Goal: Task Accomplishment & Management: Manage account settings

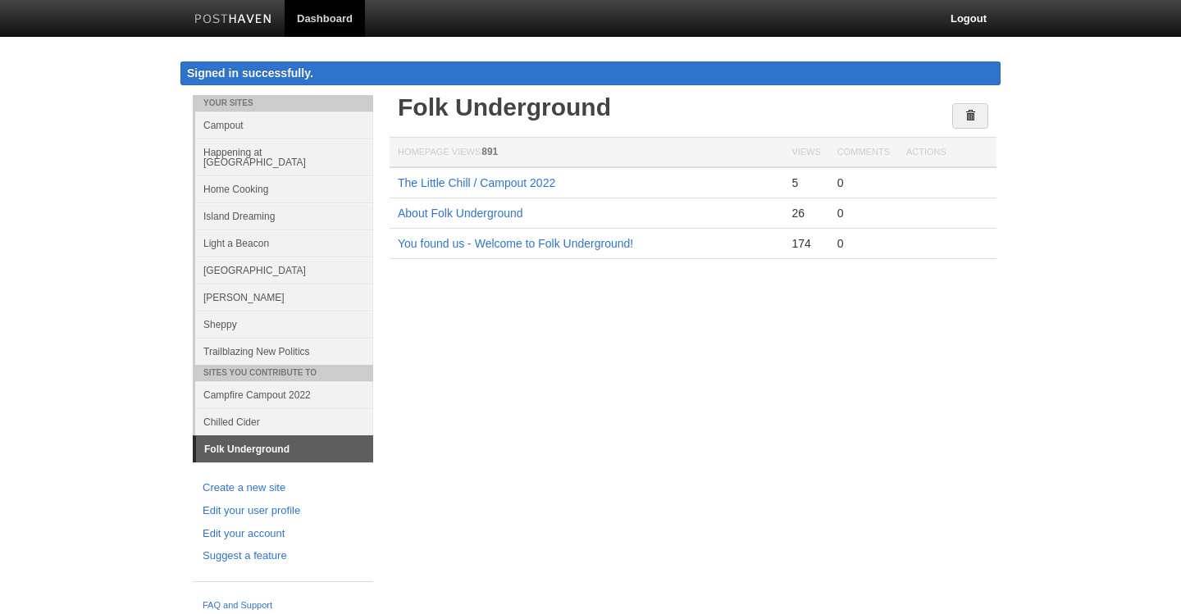
click at [244, 270] on link "[GEOGRAPHIC_DATA]" at bounding box center [284, 270] width 178 height 27
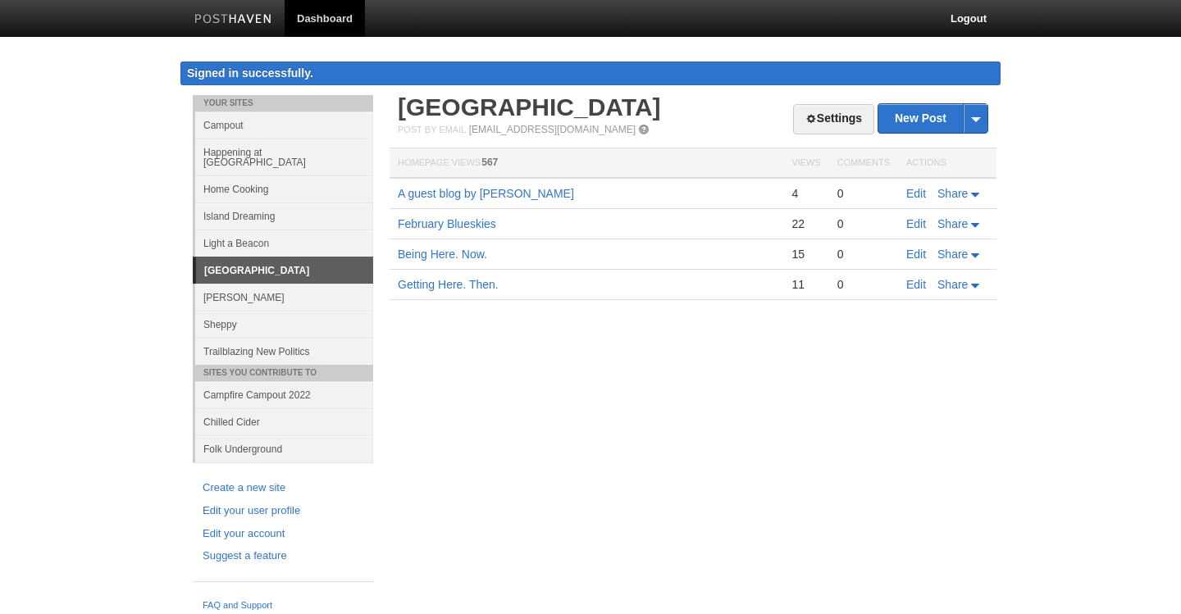
click at [243, 230] on link "Light a Beacon" at bounding box center [284, 243] width 178 height 27
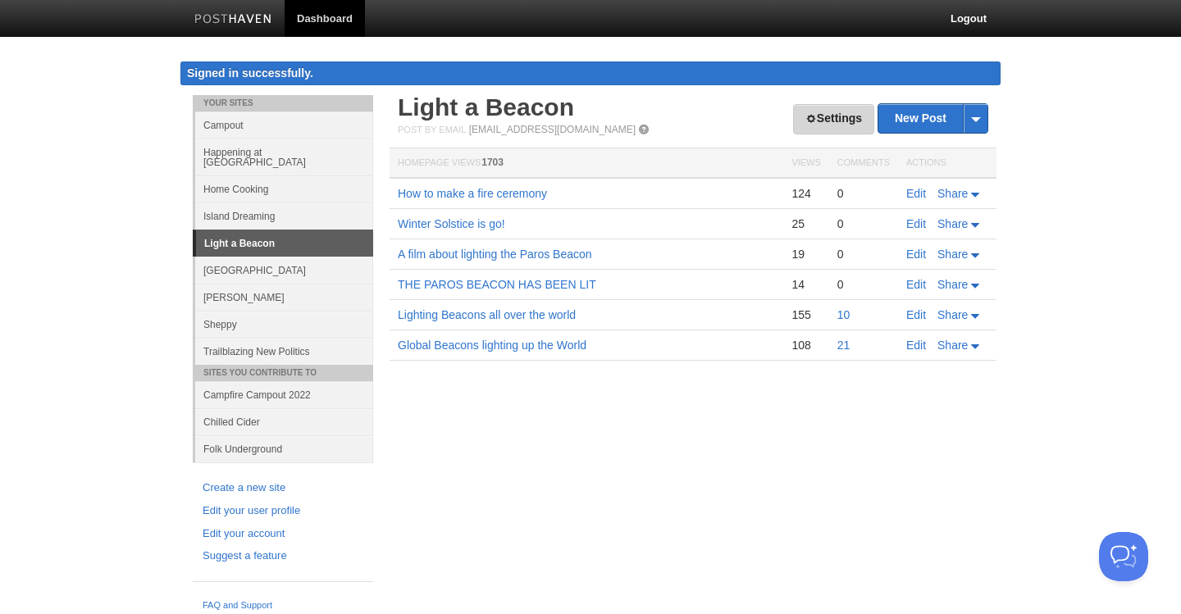
click at [829, 120] on link "Settings" at bounding box center [833, 119] width 81 height 30
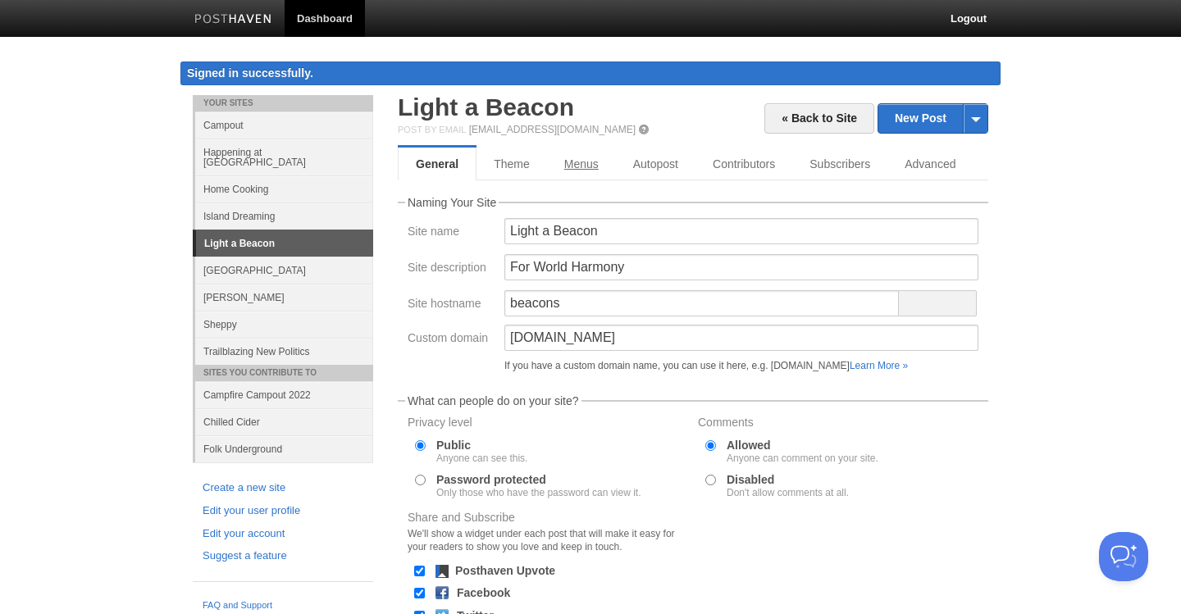
click at [574, 167] on link "Menus" at bounding box center [581, 164] width 69 height 33
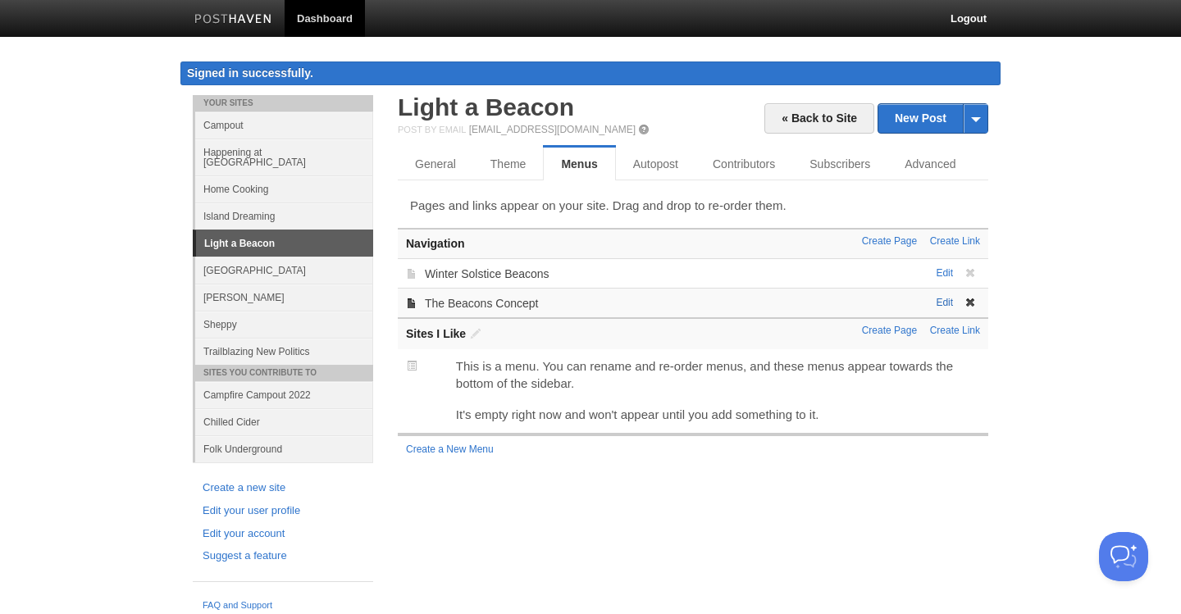
click at [941, 301] on link "Edit" at bounding box center [944, 302] width 17 height 11
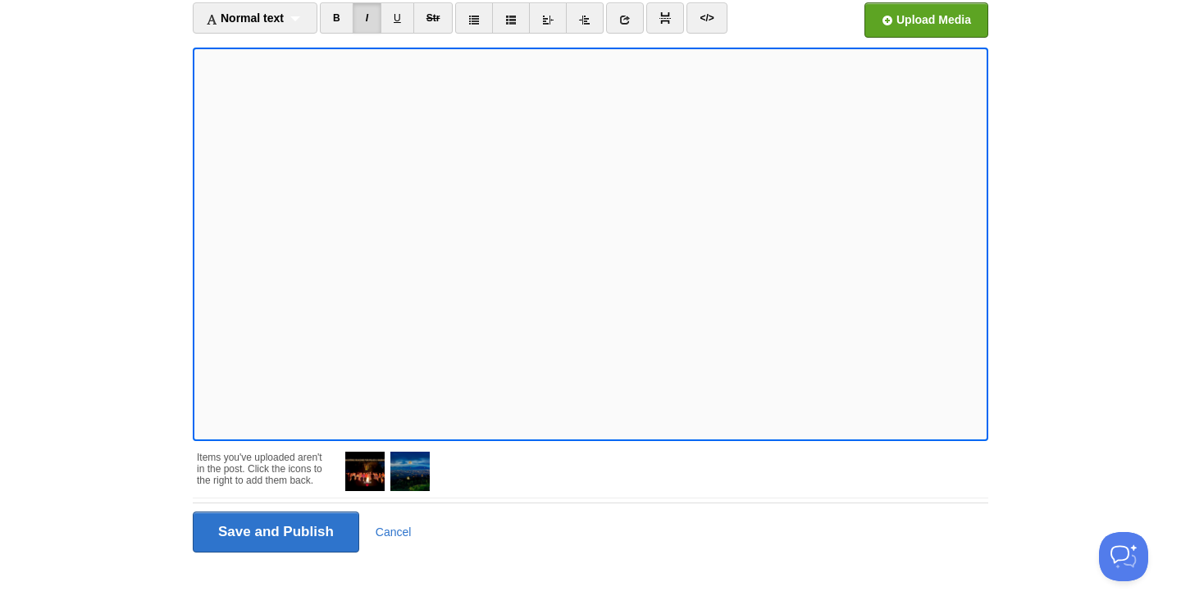
scroll to position [144, 0]
click at [280, 538] on input "Save and Publish" at bounding box center [276, 532] width 166 height 41
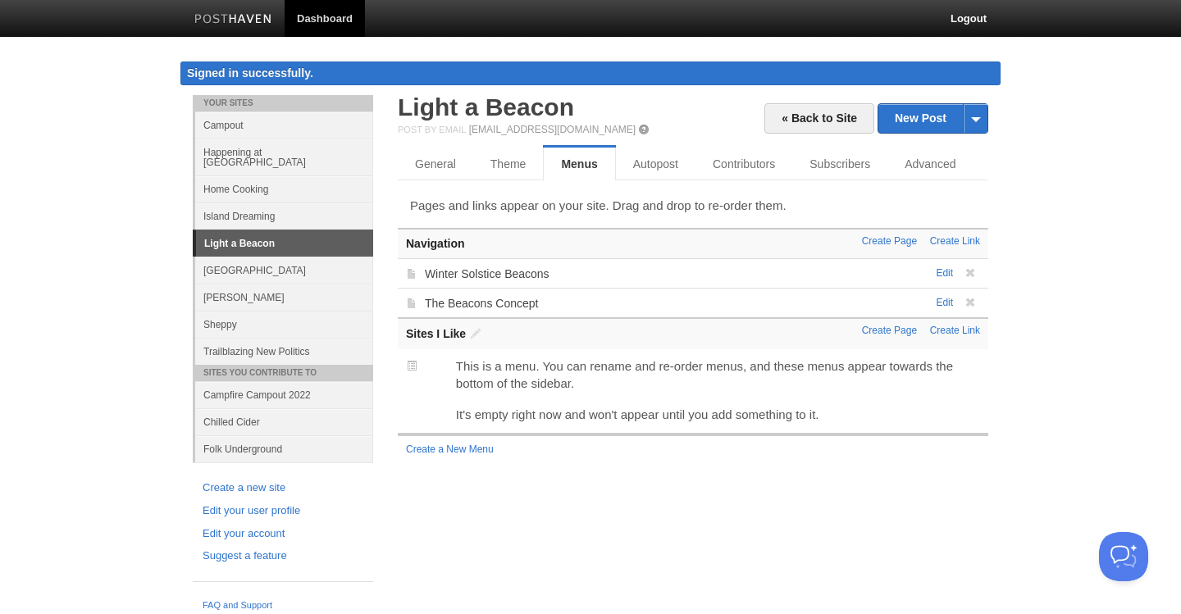
click at [106, 108] on body "Dashboard Logout Signed in successfully. Signed in successfully. × Page saved ×…" at bounding box center [590, 309] width 1181 height 619
click at [513, 307] on link "The Beacons Concept" at bounding box center [482, 303] width 114 height 13
